Goal: Information Seeking & Learning: Find specific fact

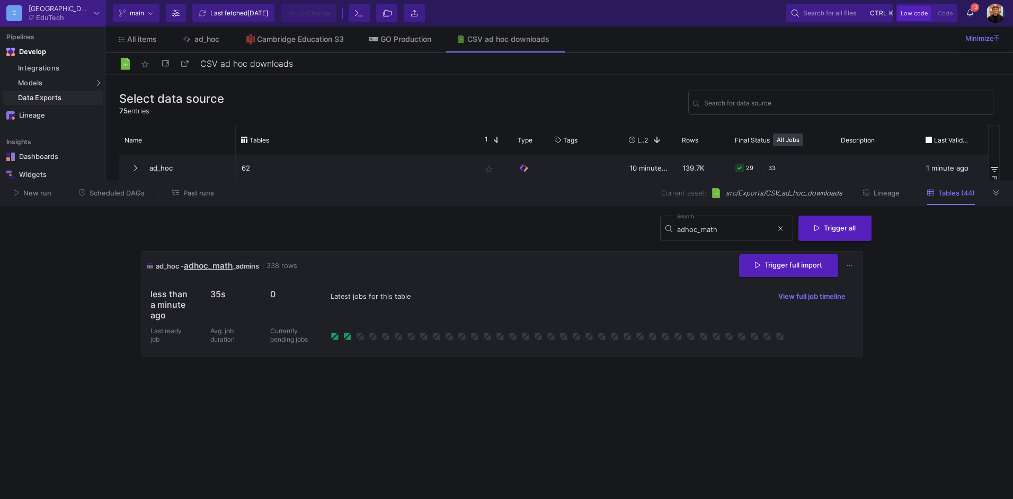
click at [1007, 199] on div "New run Scheduled DAGs Past runs Current asset: src/Exports/CSV_ad_hoc_download…" at bounding box center [506, 193] width 1013 height 24
click at [1004, 197] on div at bounding box center [997, 193] width 16 height 16
click at [996, 193] on icon at bounding box center [996, 193] width 6 height 7
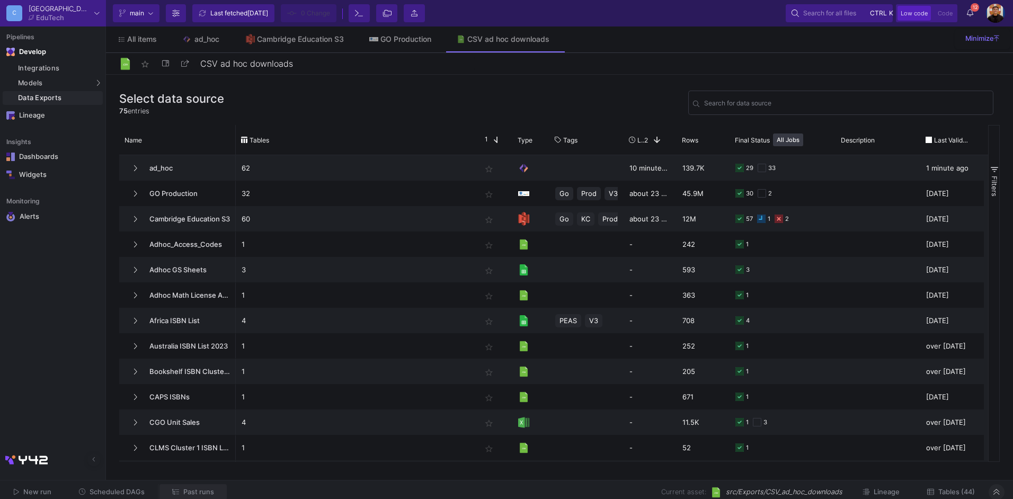
click at [193, 490] on span "Past runs" at bounding box center [198, 492] width 31 height 8
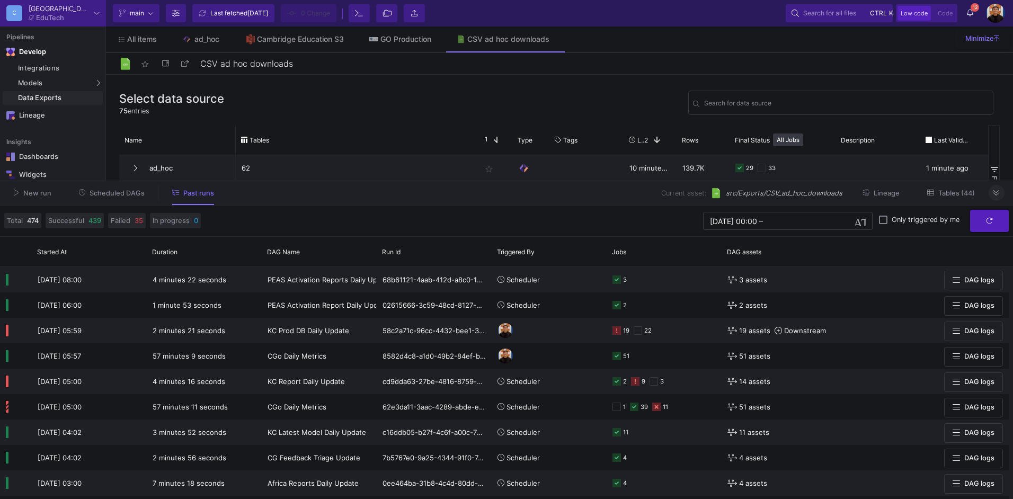
click at [954, 195] on span "Tables (44)" at bounding box center [956, 193] width 37 height 8
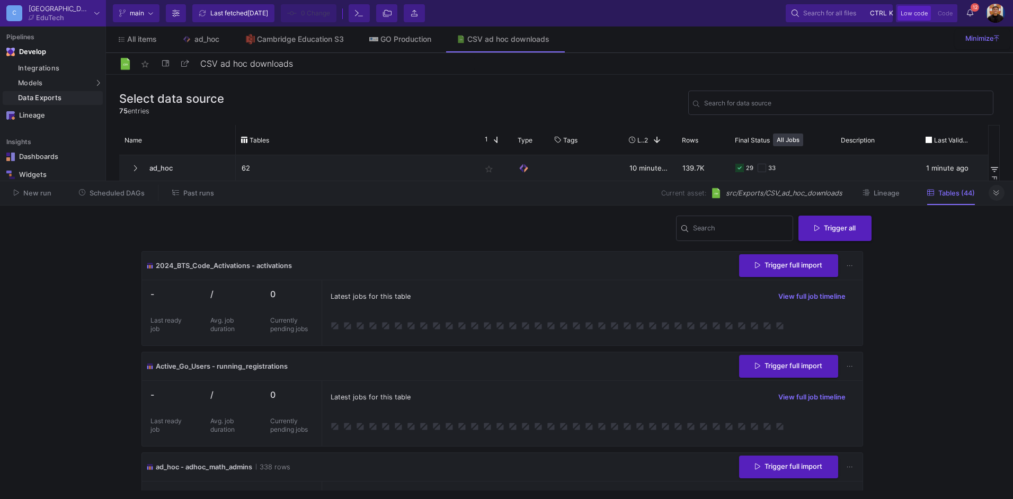
click at [992, 195] on button at bounding box center [997, 193] width 16 height 16
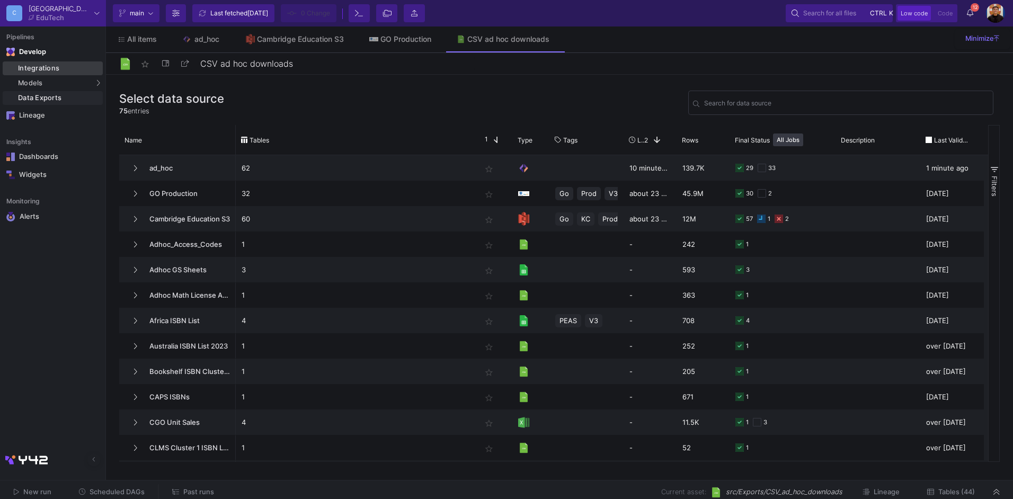
click at [57, 69] on div "Integrations" at bounding box center [59, 68] width 82 height 8
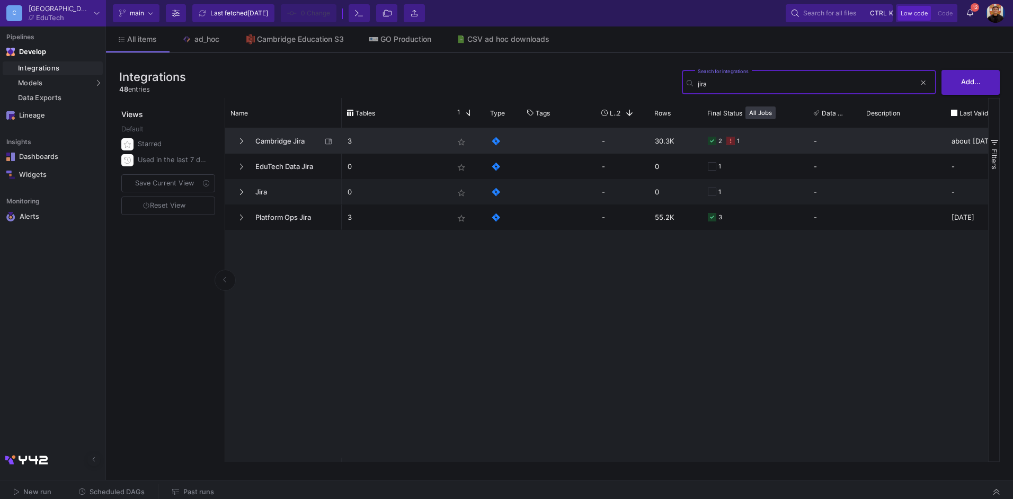
type input "jira"
click at [283, 138] on span "Cambridge Jira" at bounding box center [285, 141] width 73 height 25
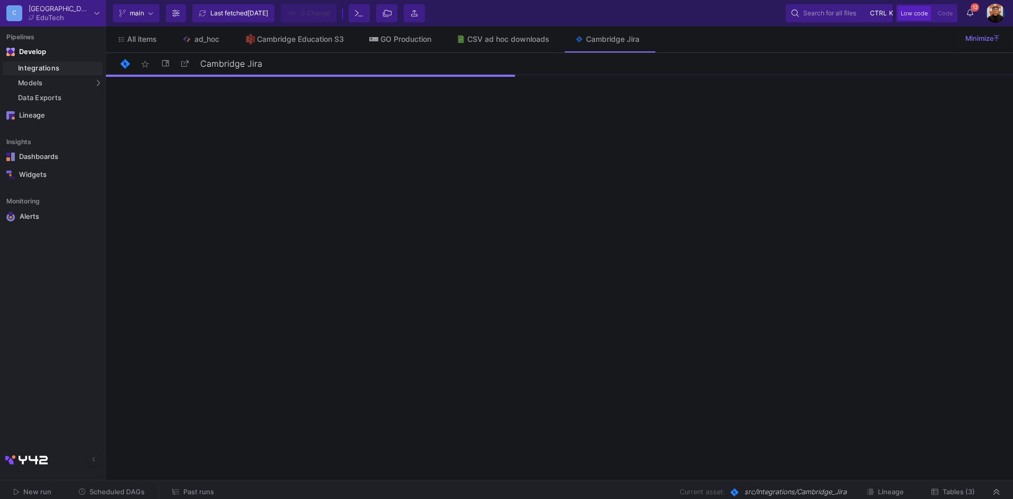
click at [968, 495] on span "Tables (3)" at bounding box center [958, 492] width 32 height 8
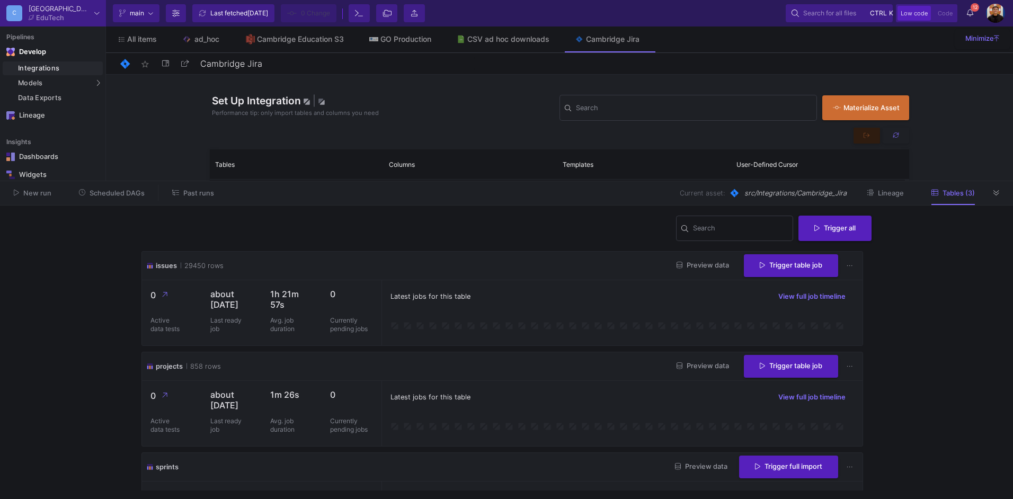
click at [706, 263] on span "Preview data" at bounding box center [702, 265] width 52 height 8
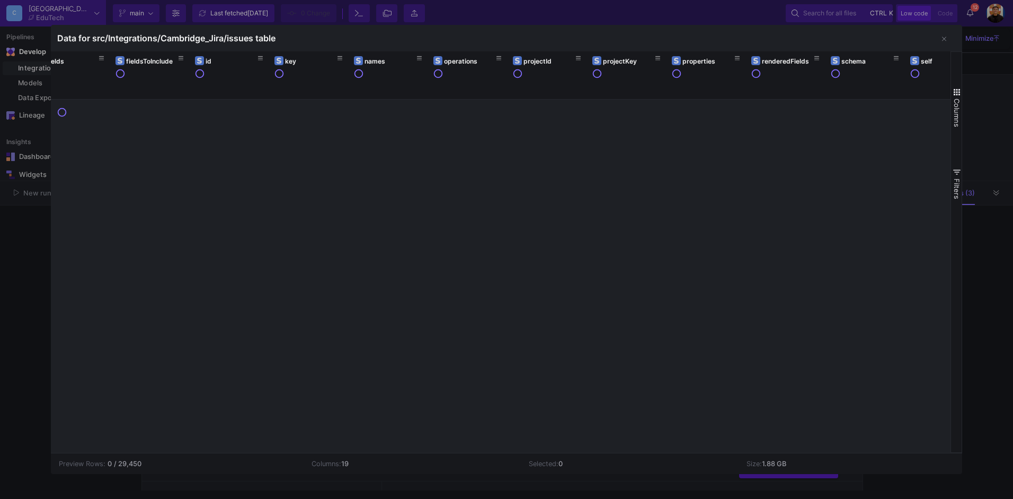
scroll to position [0, 363]
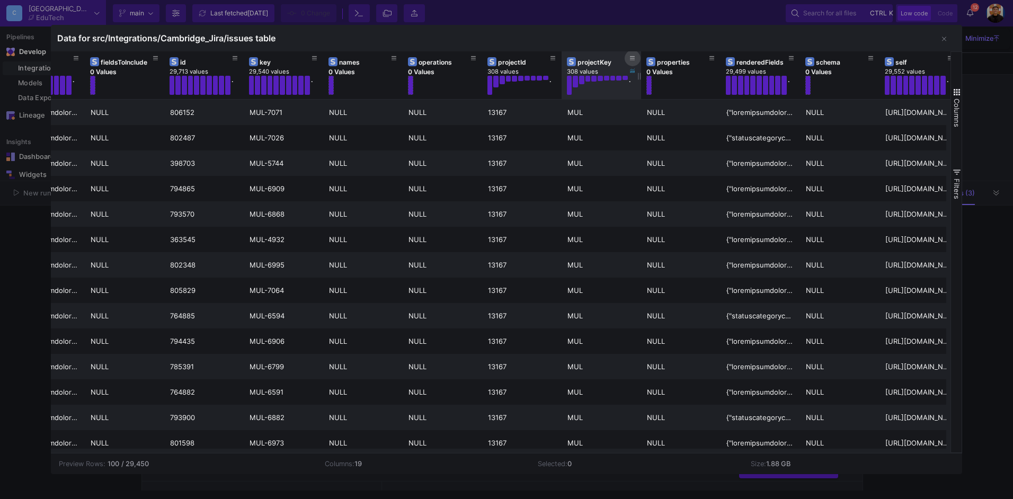
click at [633, 60] on icon at bounding box center [632, 59] width 5 height 6
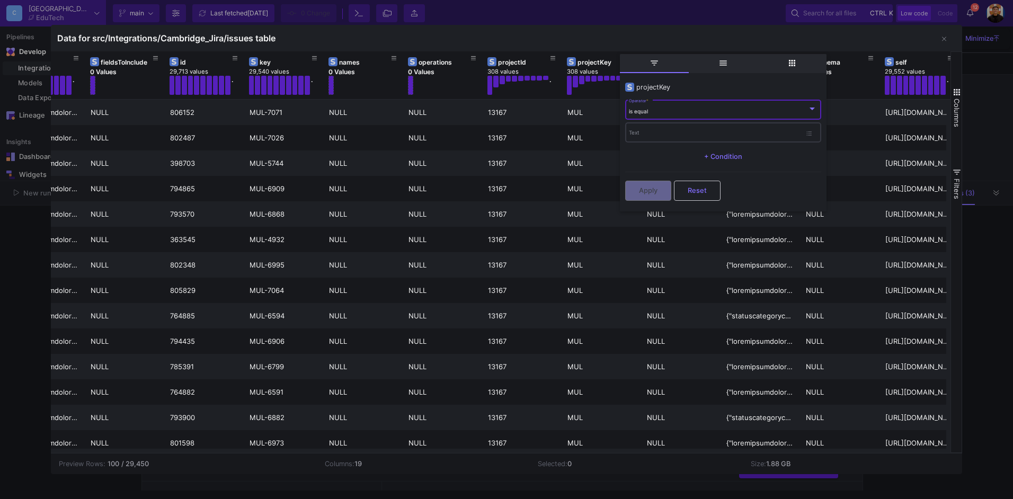
click at [646, 128] on div "Text" at bounding box center [715, 132] width 172 height 22
type input "CUS"
click at [657, 191] on button "Apply" at bounding box center [648, 190] width 46 height 20
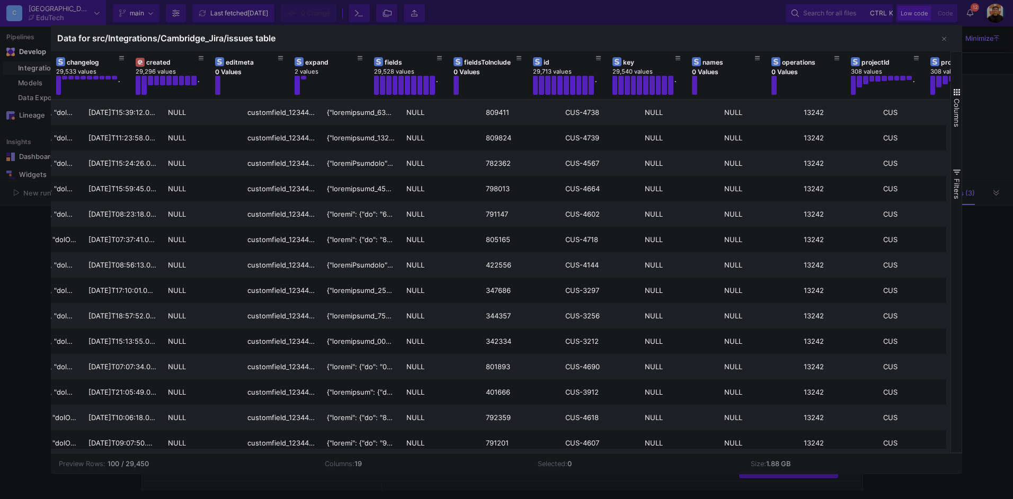
scroll to position [0, 0]
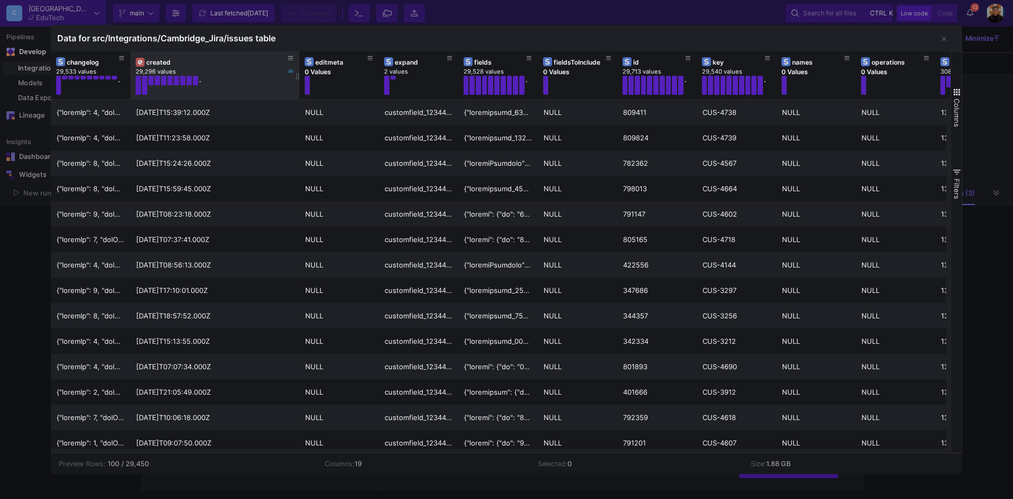
drag, startPoint x: 209, startPoint y: 75, endPoint x: 277, endPoint y: 88, distance: 68.7
click at [297, 88] on div at bounding box center [299, 75] width 4 height 48
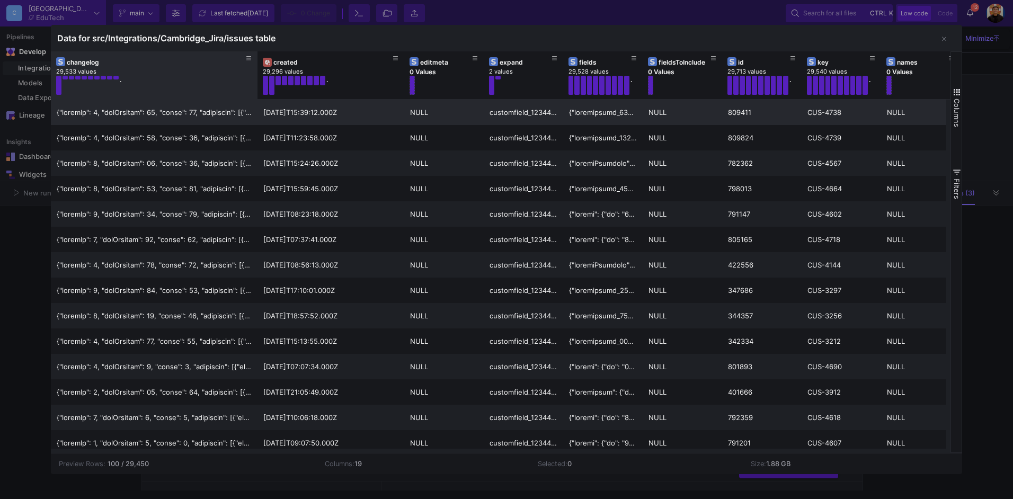
drag, startPoint x: 129, startPoint y: 77, endPoint x: 256, endPoint y: 103, distance: 129.8
click at [256, 103] on div "expand 2 values fields 29,528 values . fieldsToInclude 0 Values id 29,713 value…" at bounding box center [501, 252] width 900 height 402
